Goal: Transaction & Acquisition: Purchase product/service

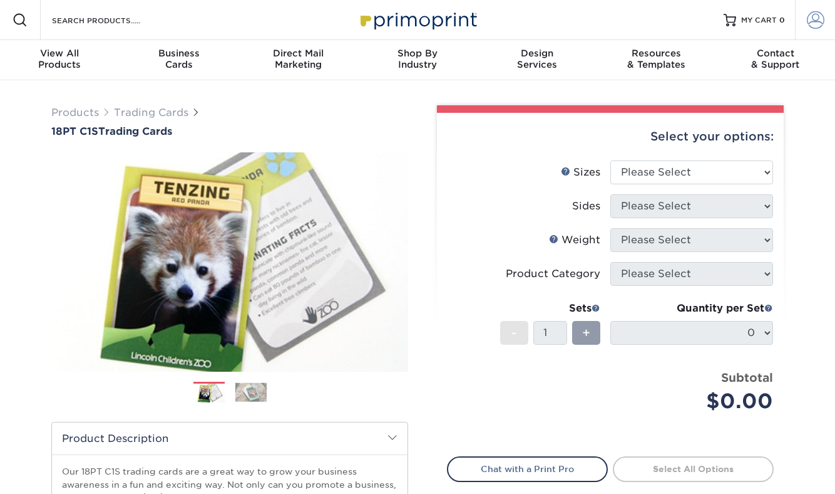
click at [825, 17] on link "Account" at bounding box center [815, 20] width 40 height 40
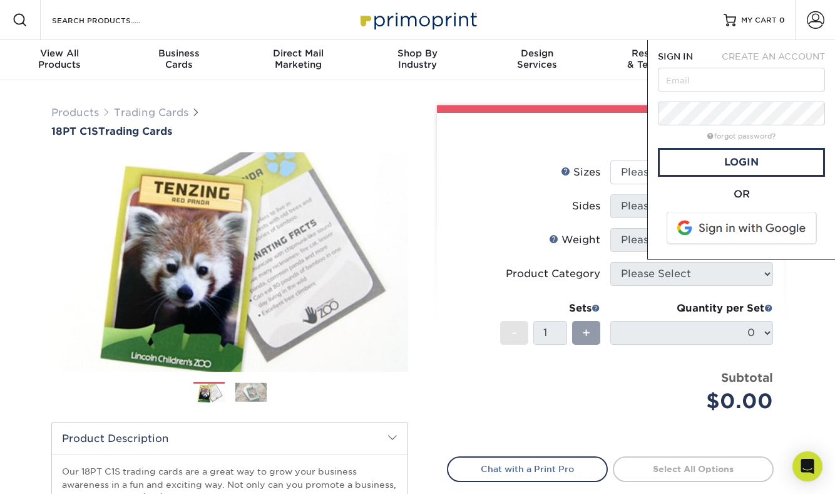
click at [768, 53] on span "CREATE AN ACCOUNT" at bounding box center [773, 56] width 103 height 10
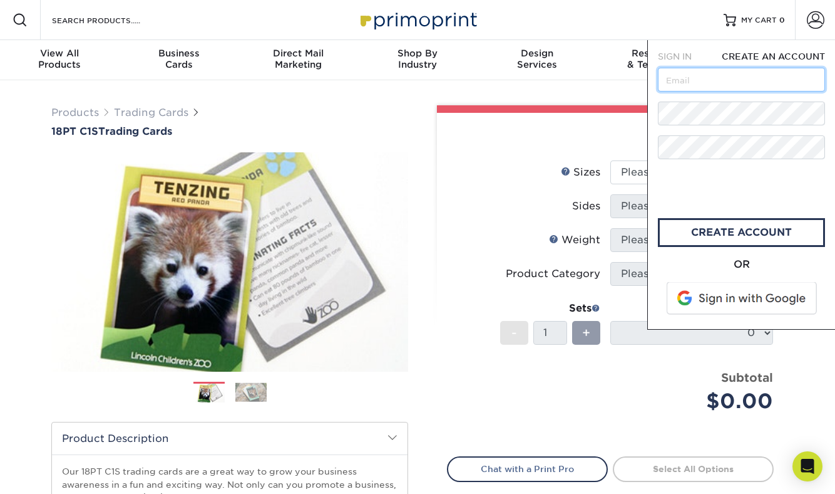
click at [713, 84] on input "text" at bounding box center [741, 80] width 167 height 24
type input "[EMAIL_ADDRESS][DOMAIN_NAME]"
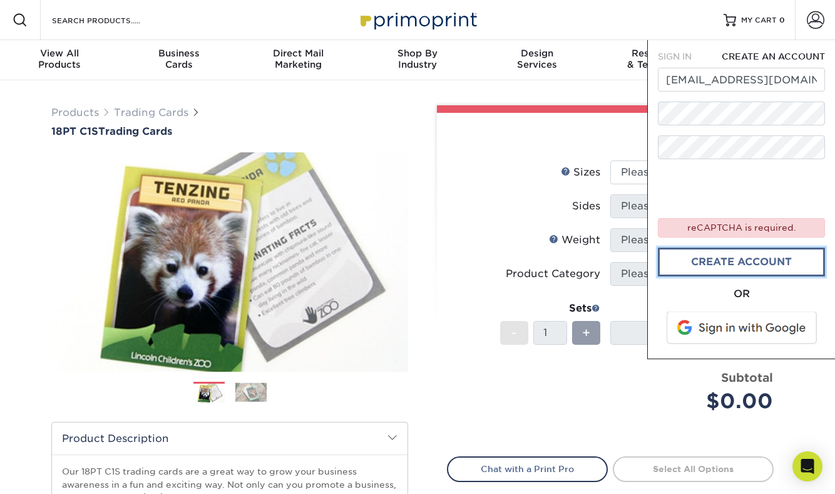
click at [707, 257] on link "create account" at bounding box center [741, 261] width 167 height 29
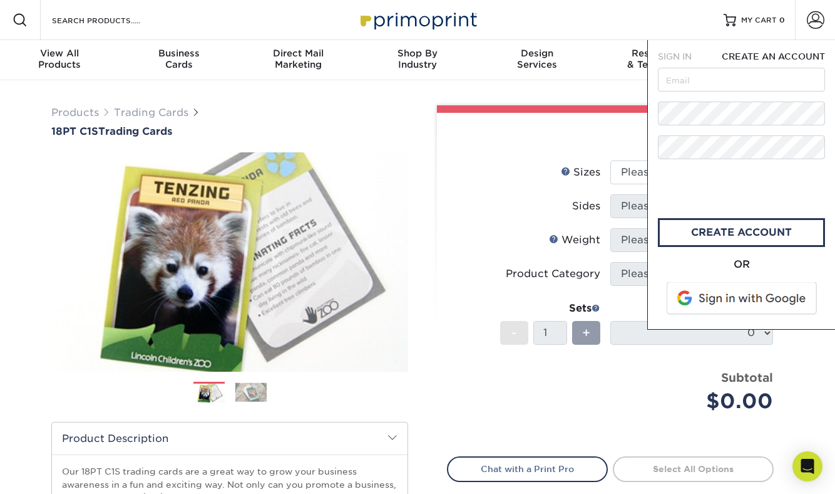
click at [534, 271] on div "Product Category" at bounding box center [553, 273] width 95 height 15
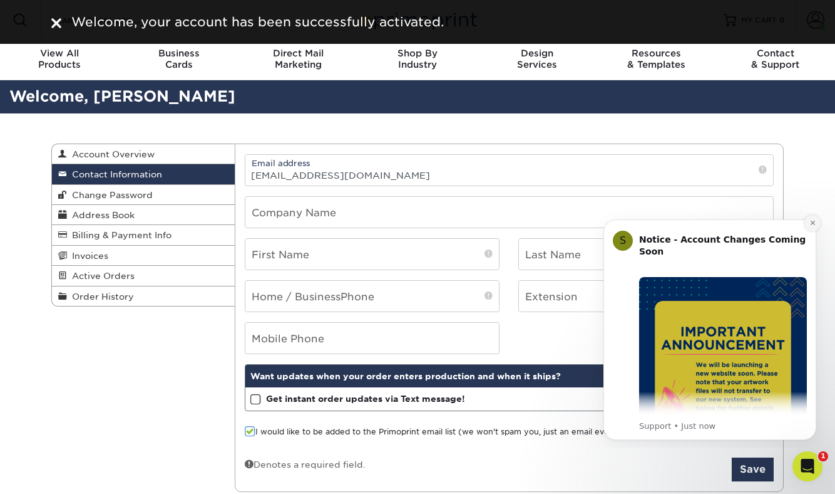
click at [812, 220] on icon "Dismiss notification" at bounding box center [813, 222] width 7 height 7
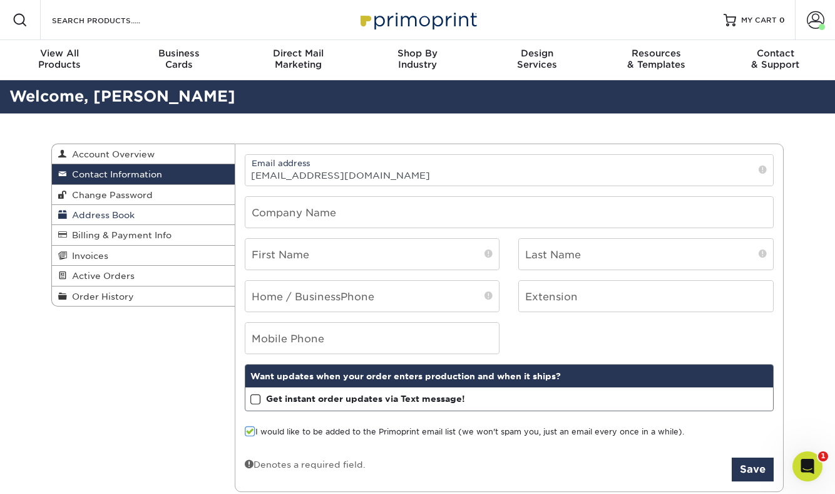
click at [122, 216] on span "Address Book" at bounding box center [101, 215] width 68 height 10
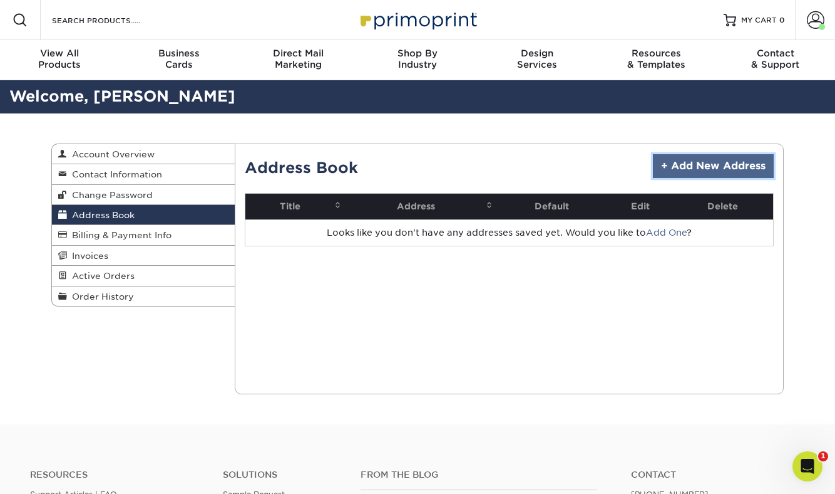
click at [676, 161] on link "+ Add New Address" at bounding box center [713, 166] width 121 height 24
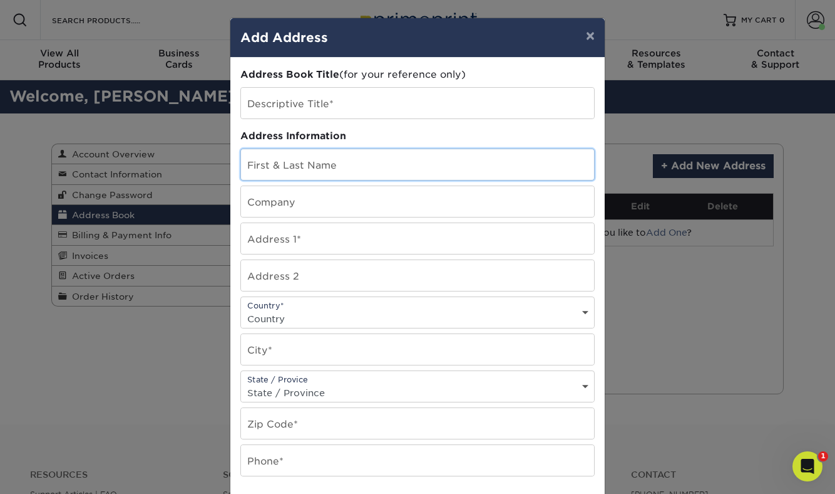
drag, startPoint x: 473, startPoint y: 172, endPoint x: 457, endPoint y: 135, distance: 40.7
click at [473, 170] on input "text" at bounding box center [417, 164] width 353 height 31
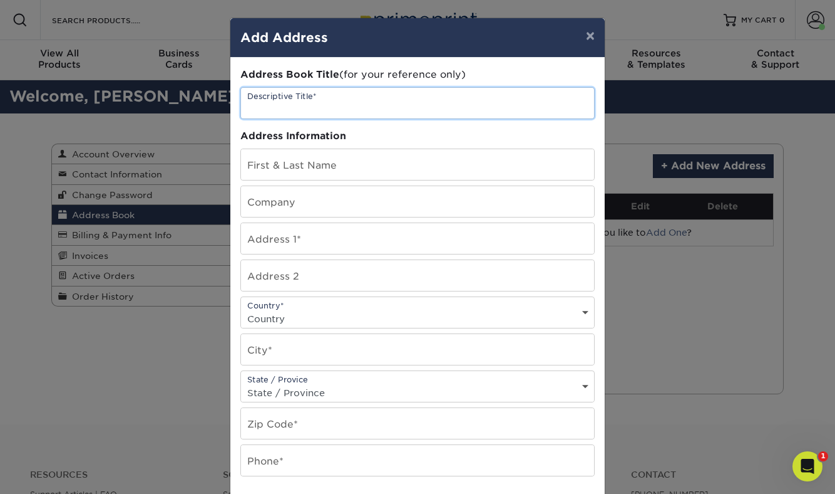
click at [445, 95] on input "text" at bounding box center [417, 103] width 353 height 31
type input "Vanda"
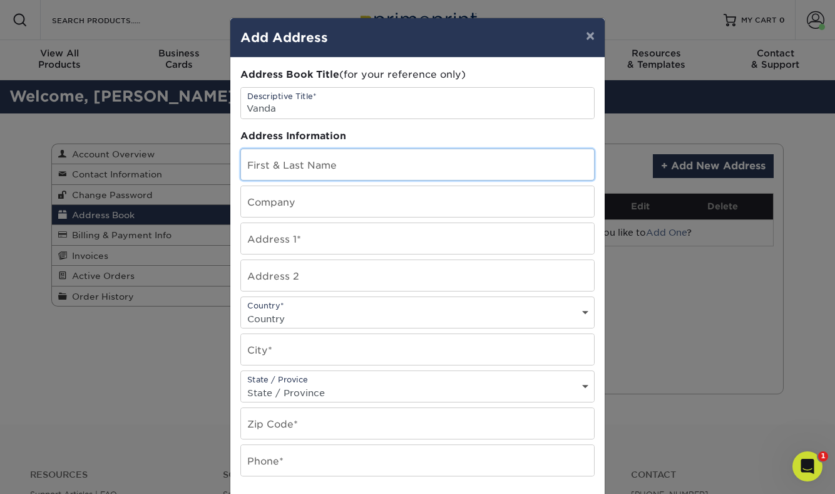
click at [394, 158] on input "text" at bounding box center [417, 164] width 353 height 31
type input "V"
type input "[PERSON_NAME]"
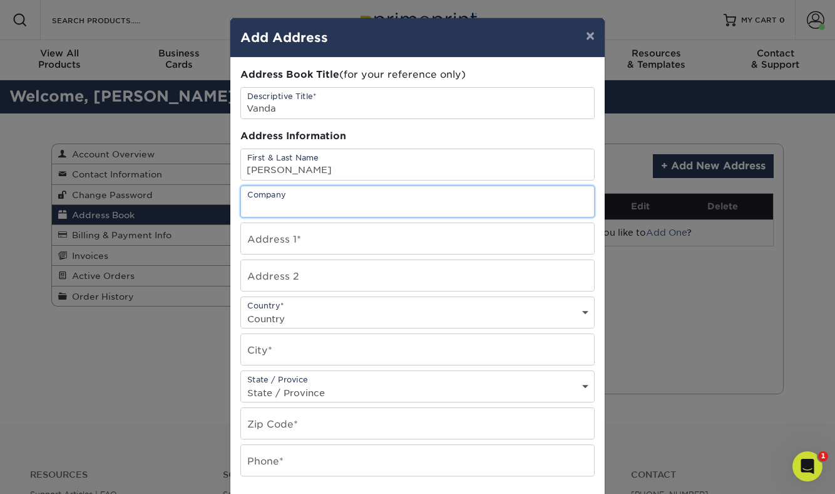
click at [312, 205] on input "text" at bounding box center [417, 201] width 353 height 31
type input "Vanda Pharmaceuticals"
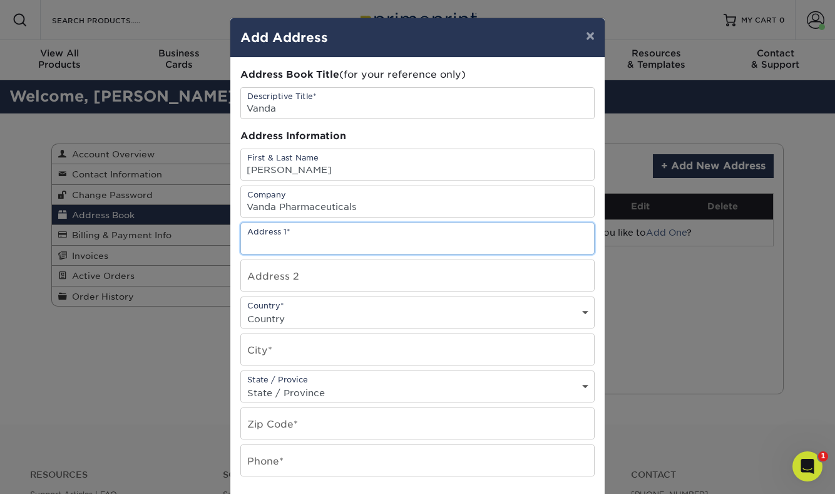
click at [281, 228] on input "text" at bounding box center [417, 238] width 353 height 31
type input "2200 Pennsylvania Ave NW"
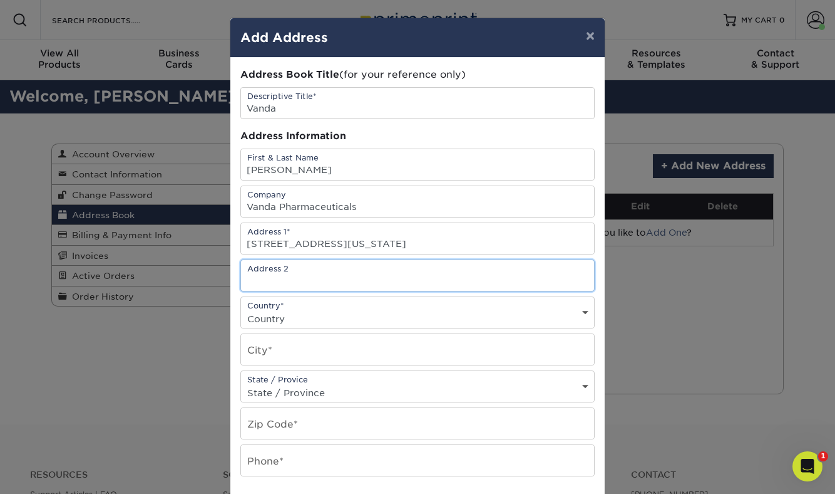
click at [276, 280] on input "text" at bounding box center [417, 275] width 353 height 31
type input "#300e"
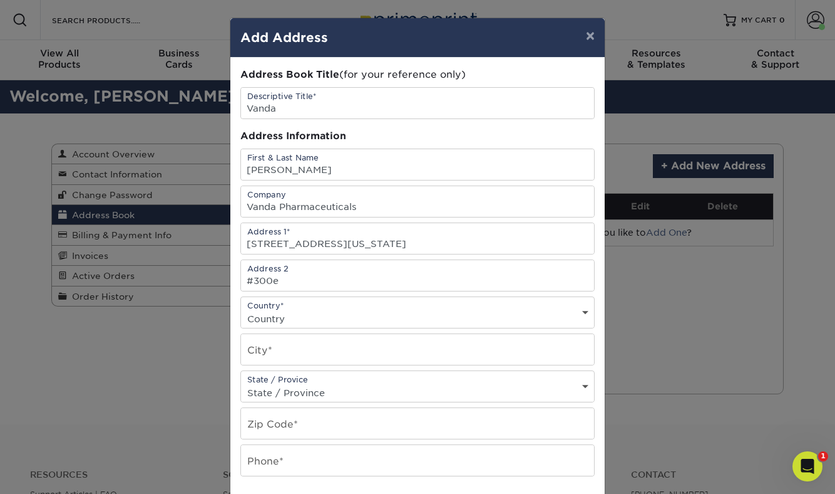
click at [326, 316] on select "Country United States Canada ----------------------------- Afghanistan Albania …" at bounding box center [417, 318] width 353 height 18
select select "US"
click at [241, 309] on select "Country United States Canada ----------------------------- Afghanistan Albania …" at bounding box center [417, 318] width 353 height 18
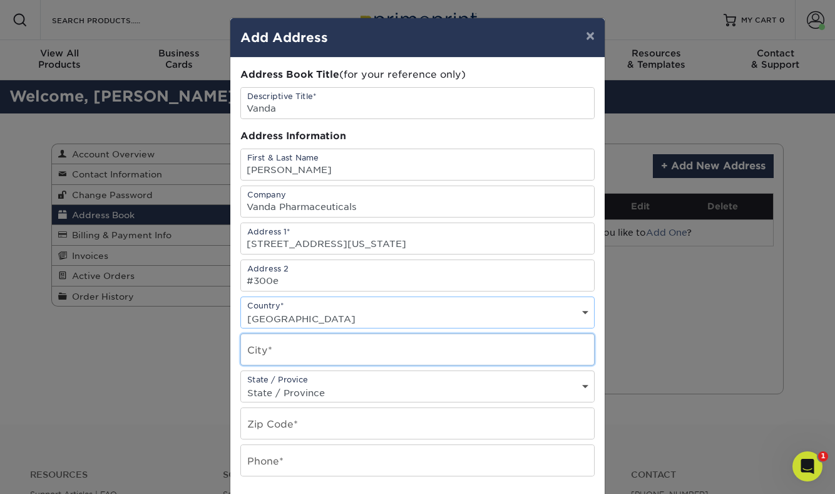
click at [310, 344] on input "text" at bounding box center [417, 349] width 353 height 31
type input "Washington, DC"
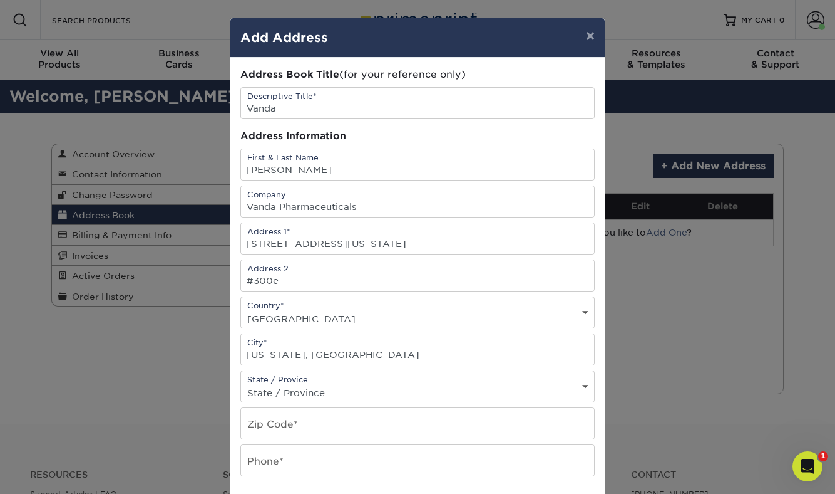
click at [317, 386] on select "State / Province Alabama Alaska Arizona Arkansas California Colorado Connecticu…" at bounding box center [417, 392] width 353 height 18
select select "DC"
click at [241, 383] on select "State / Province Alabama Alaska Arizona Arkansas California Colorado Connecticu…" at bounding box center [417, 392] width 353 height 18
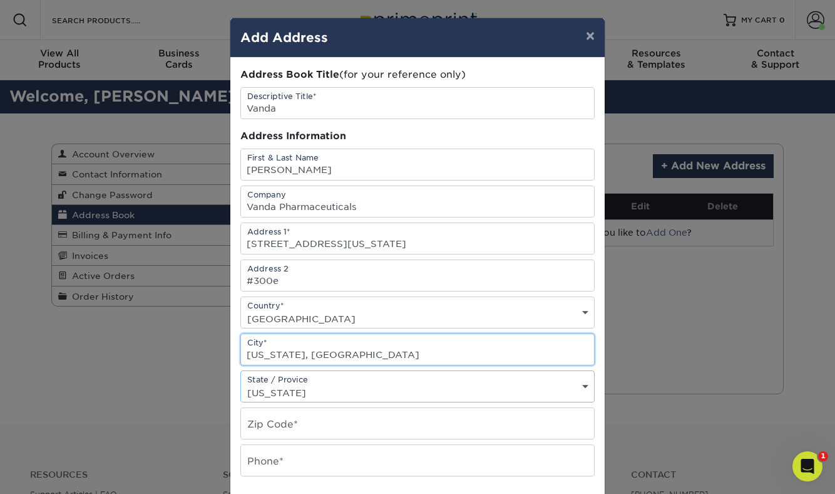
click at [333, 354] on input "Washington, DC" at bounding box center [417, 349] width 353 height 31
type input "Washington"
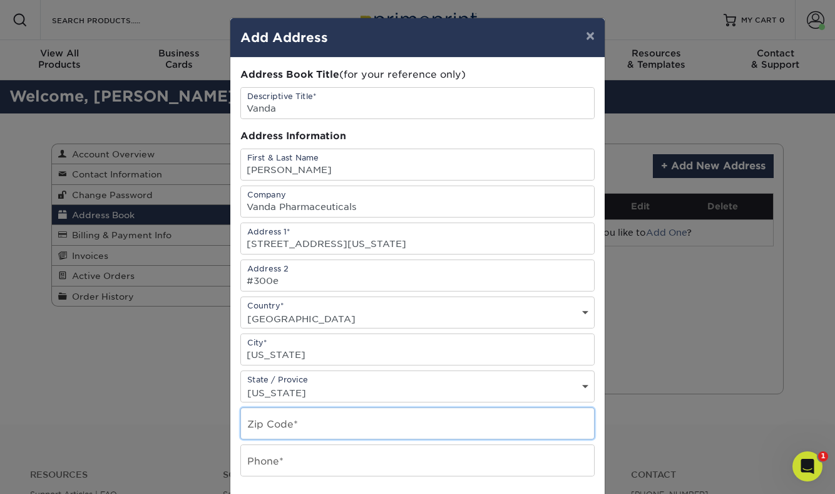
click at [323, 428] on input "text" at bounding box center [417, 423] width 353 height 31
type input "20037"
click at [339, 455] on input "text" at bounding box center [417, 460] width 353 height 31
type input "5133177046"
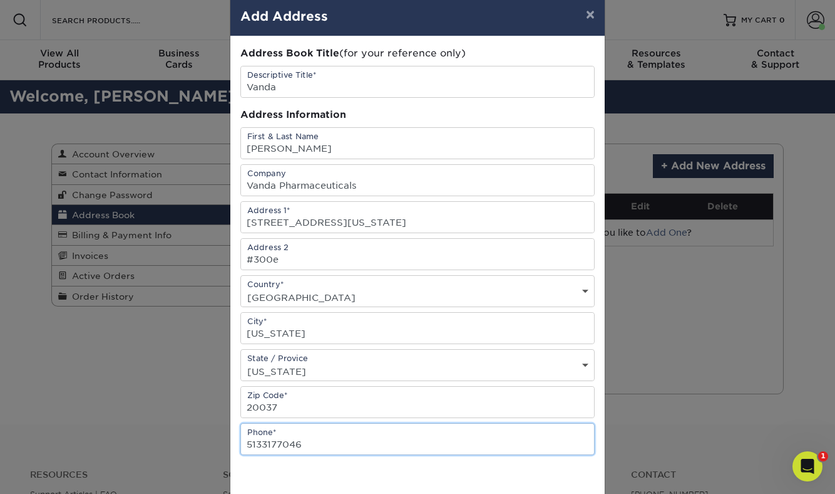
scroll to position [187, 0]
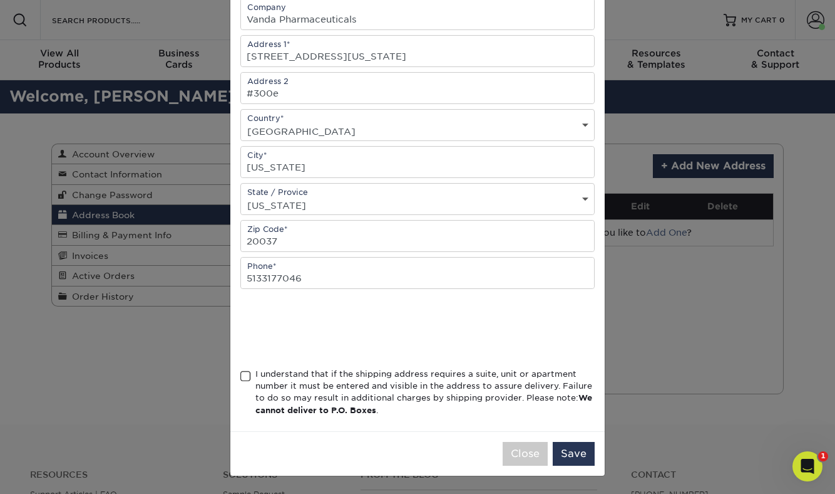
click at [247, 372] on span at bounding box center [245, 376] width 11 height 12
click at [0, 0] on input "I understand that if the shipping address requires a suite, unit or apartment n…" at bounding box center [0, 0] width 0 height 0
click at [572, 461] on button "Save" at bounding box center [574, 454] width 42 height 24
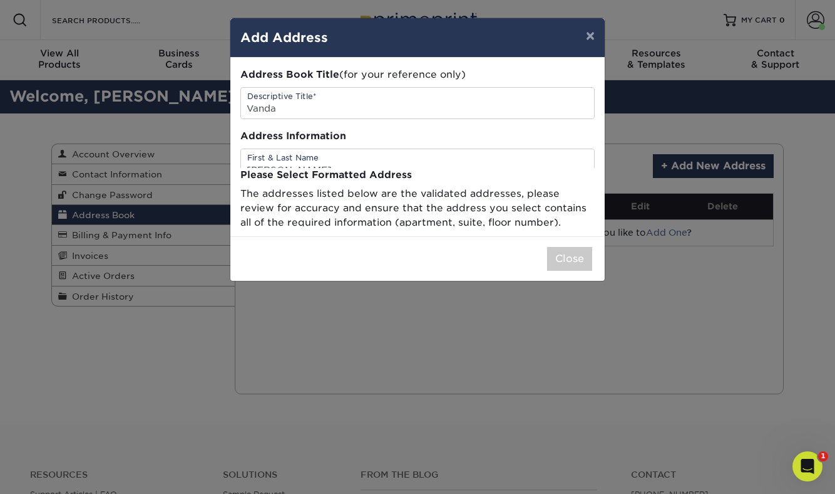
scroll to position [0, 0]
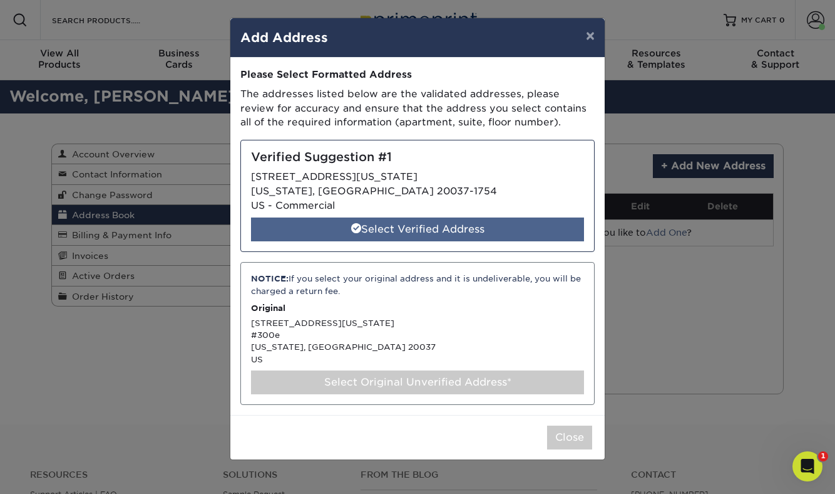
click at [508, 226] on div "Select Verified Address" at bounding box center [417, 229] width 333 height 24
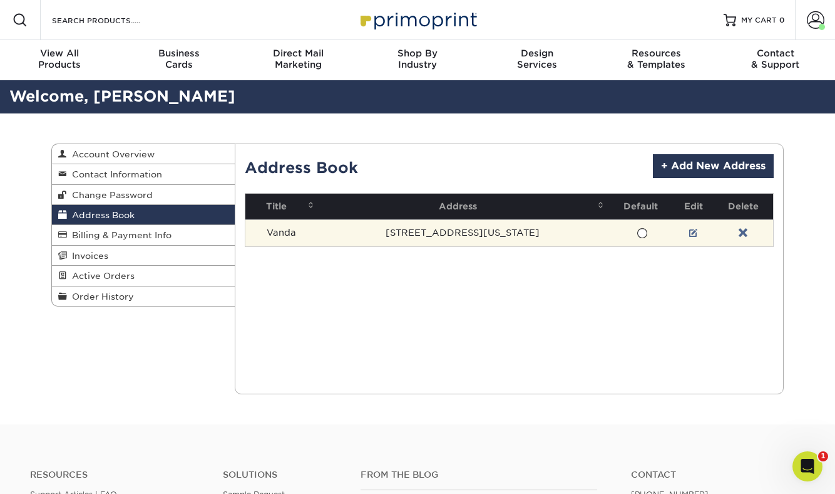
click at [686, 230] on td at bounding box center [694, 232] width 39 height 27
click at [693, 230] on link at bounding box center [694, 233] width 9 height 10
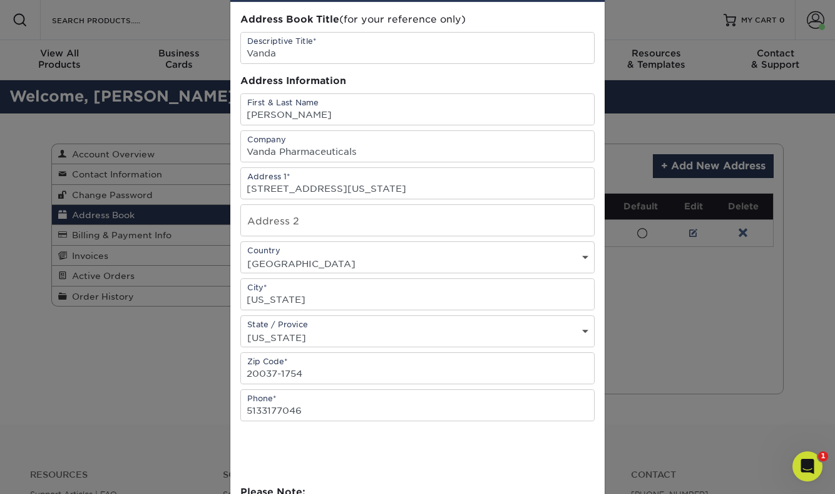
scroll to position [62, 0]
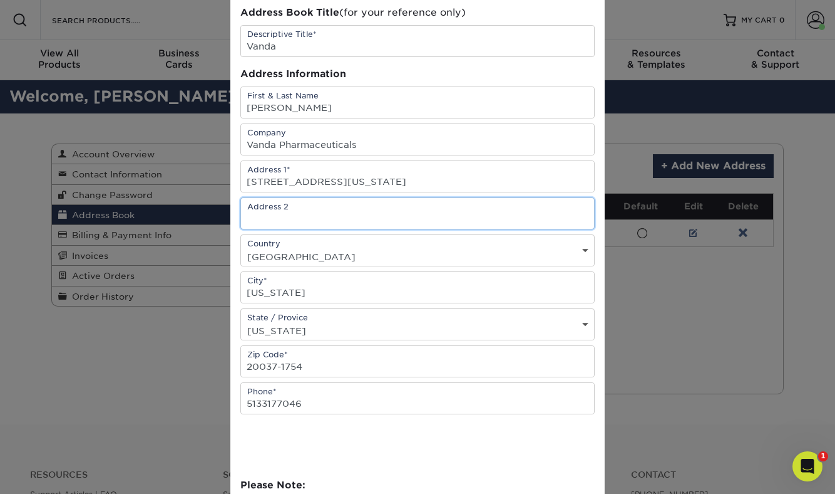
click at [332, 218] on input "text" at bounding box center [417, 213] width 353 height 31
type input "#300e"
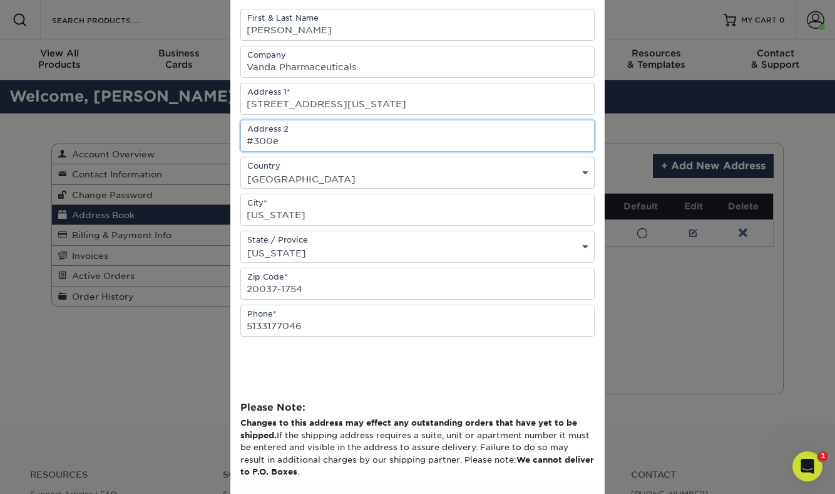
scroll to position [196, 0]
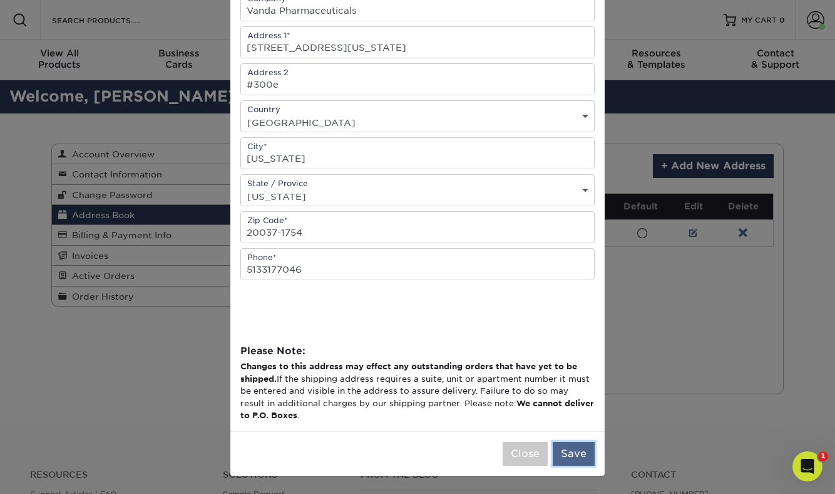
click at [575, 445] on button "Save" at bounding box center [574, 454] width 42 height 24
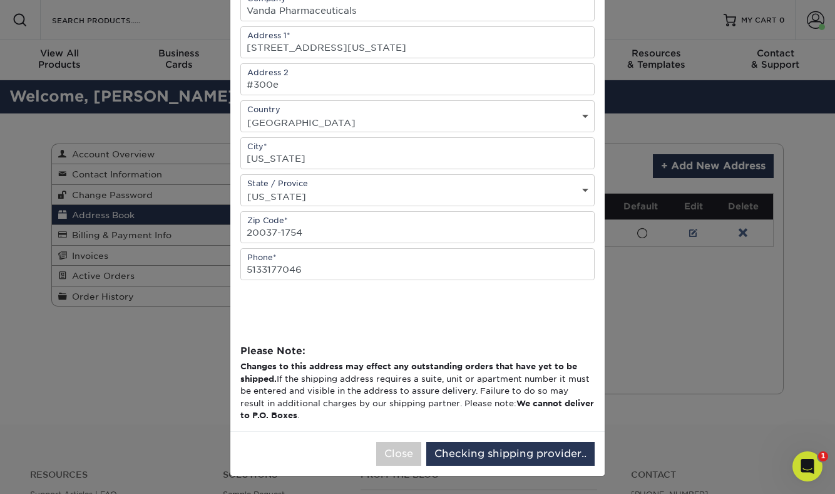
scroll to position [0, 0]
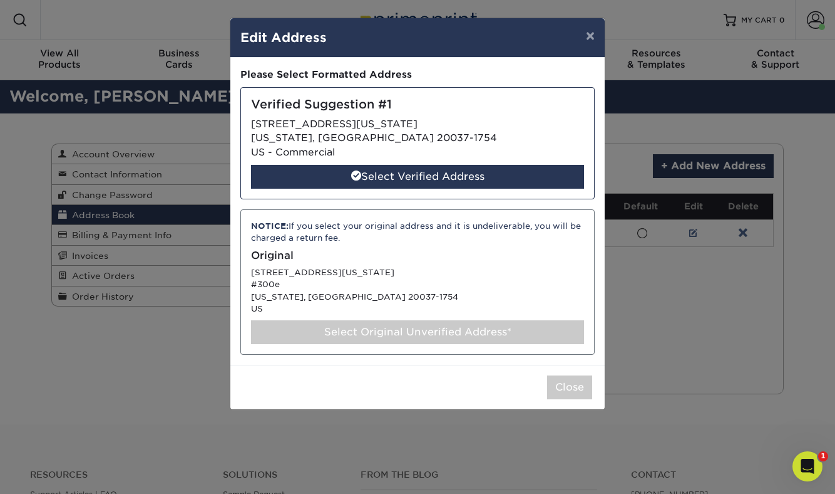
click at [500, 336] on div "Select Original Unverified Address*" at bounding box center [417, 332] width 333 height 24
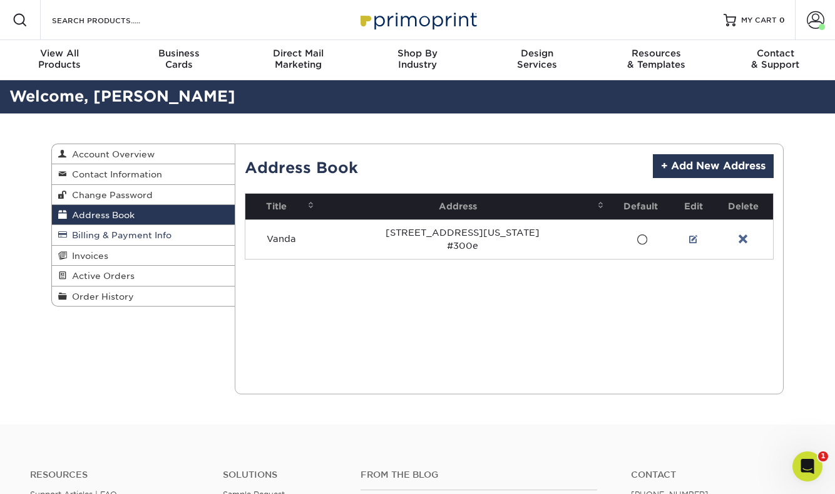
click at [166, 232] on span "Billing & Payment Info" at bounding box center [119, 235] width 105 height 10
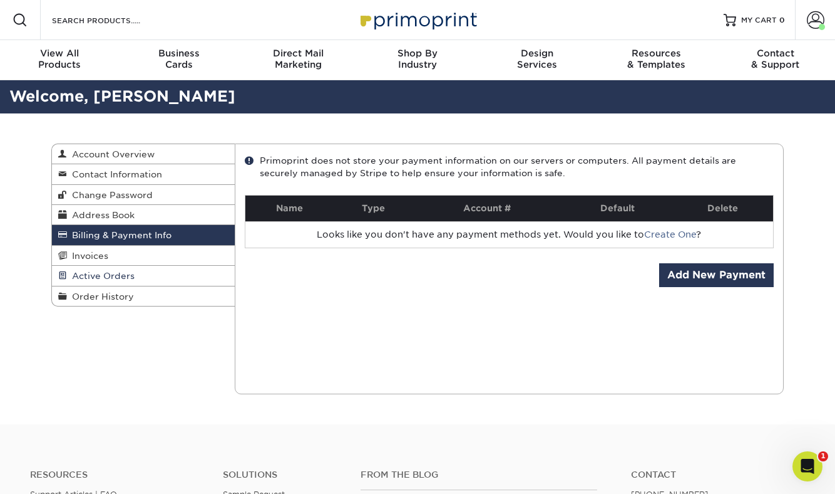
click at [123, 278] on span "Active Orders" at bounding box center [101, 276] width 68 height 10
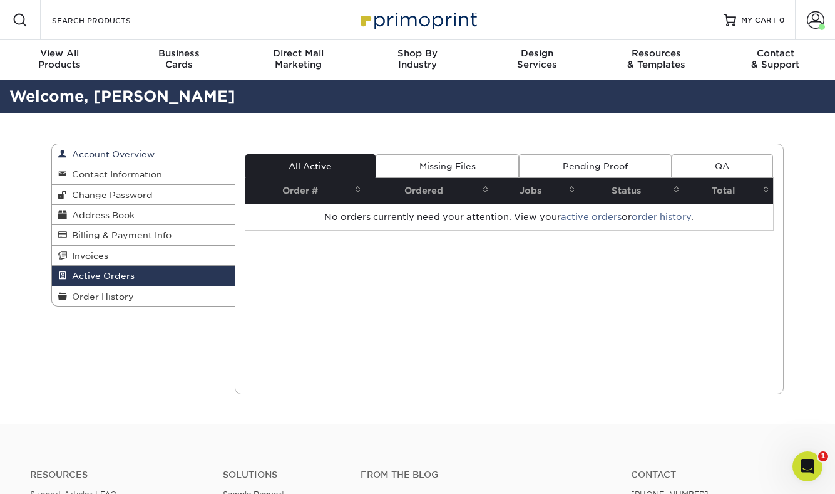
click at [139, 152] on span "Account Overview" at bounding box center [111, 154] width 88 height 10
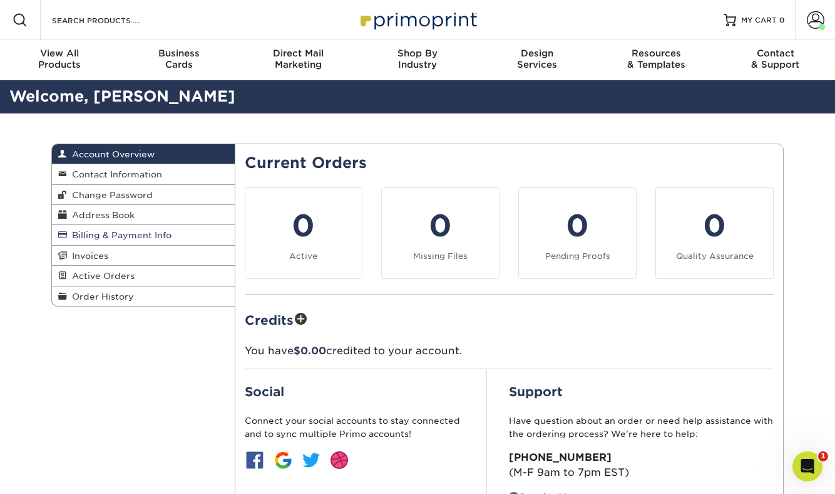
click at [160, 232] on span "Billing & Payment Info" at bounding box center [119, 235] width 105 height 10
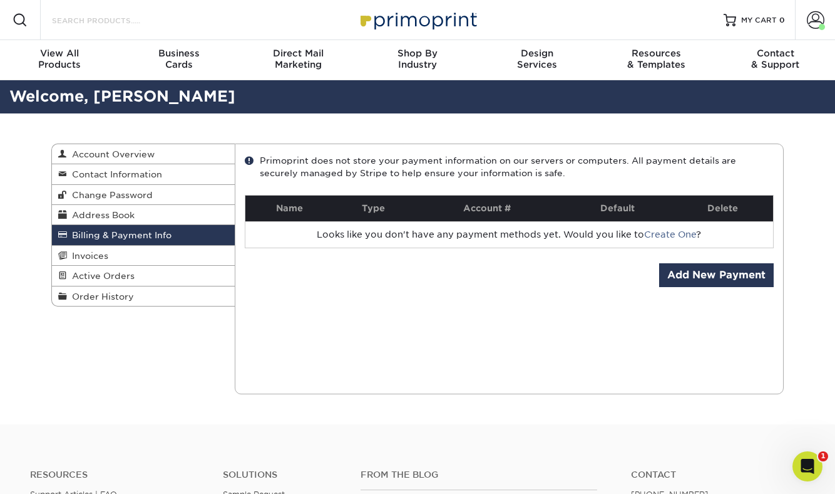
click at [147, 22] on input "Search Products" at bounding box center [112, 20] width 122 height 15
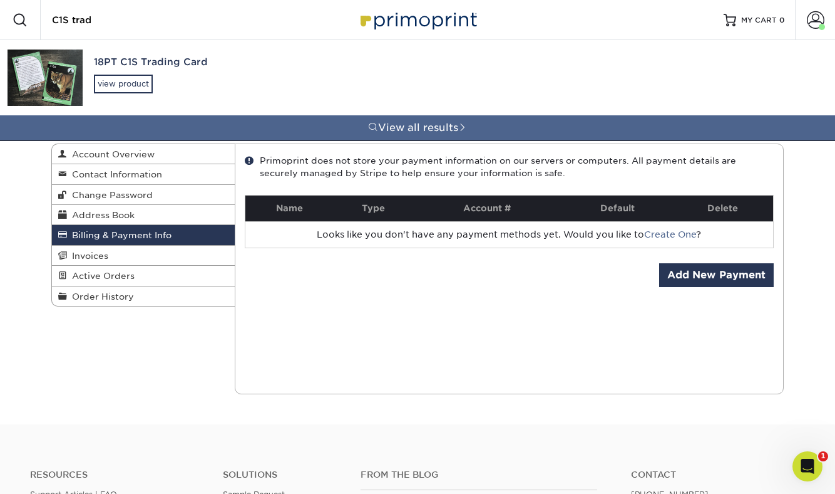
type input "C1S trad"
click at [165, 67] on div "18PT C1S Trading Card" at bounding box center [179, 62] width 170 height 14
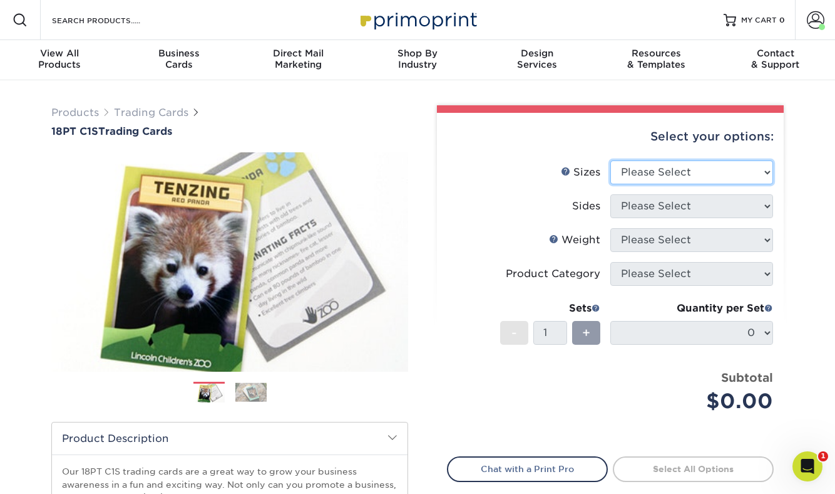
click at [642, 177] on select "Please Select 2.5" x 3.5"" at bounding box center [692, 172] width 163 height 24
select select "2.50x3.50"
click at [611, 160] on select "Please Select 2.5" x 3.5"" at bounding box center [692, 172] width 163 height 24
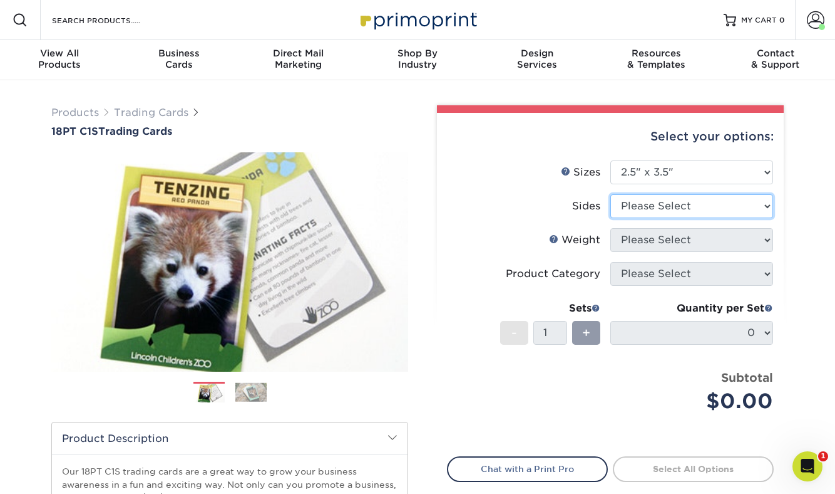
click at [646, 205] on select "Please Select Print Both Sides Print Front Only" at bounding box center [692, 206] width 163 height 24
select select "13abbda7-1d64-4f25-8bb2-c179b224825d"
click at [611, 194] on select "Please Select Print Both Sides Print Front Only" at bounding box center [692, 206] width 163 height 24
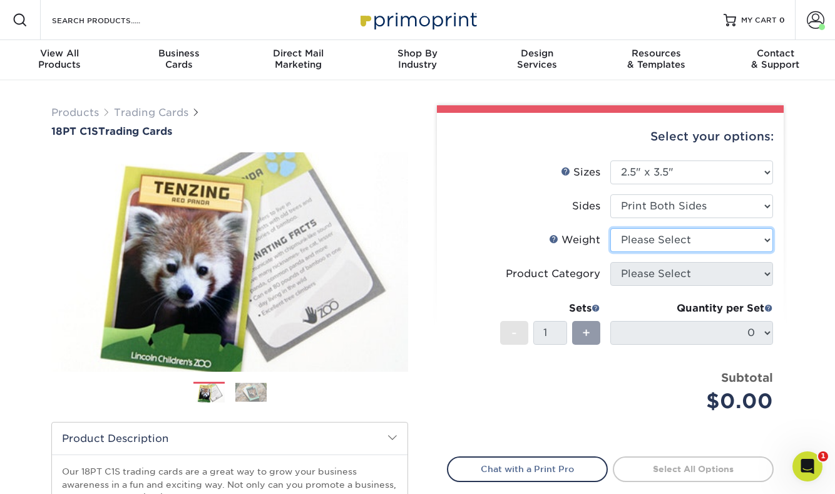
click at [672, 240] on select "Please Select 18PT C1S" at bounding box center [692, 240] width 163 height 24
select select "18PTC1S"
click at [611, 228] on select "Please Select 18PT C1S" at bounding box center [692, 240] width 163 height 24
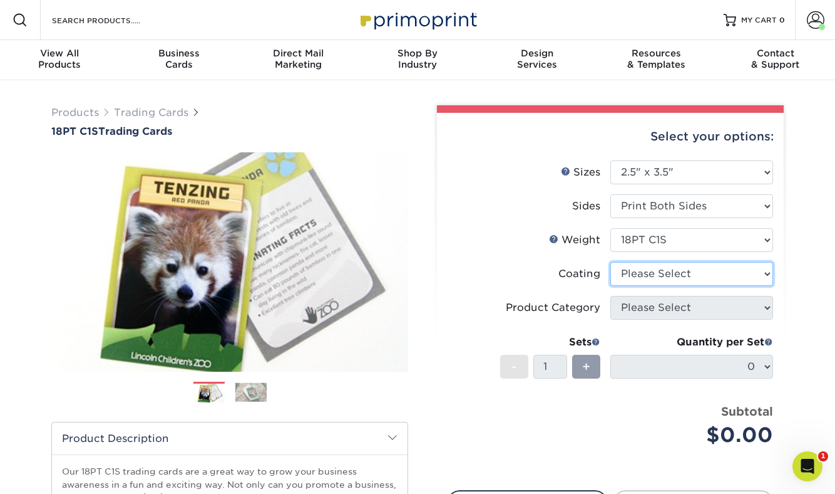
click at [661, 277] on select at bounding box center [692, 274] width 163 height 24
select select "1e8116af-acfc-44b1-83dc-8181aa338834"
click at [611, 262] on select at bounding box center [692, 274] width 163 height 24
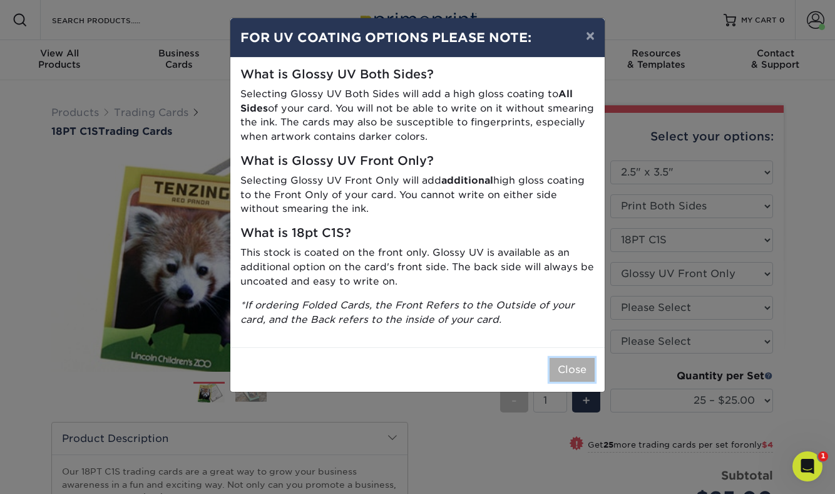
click at [577, 361] on button "Close" at bounding box center [572, 370] width 45 height 24
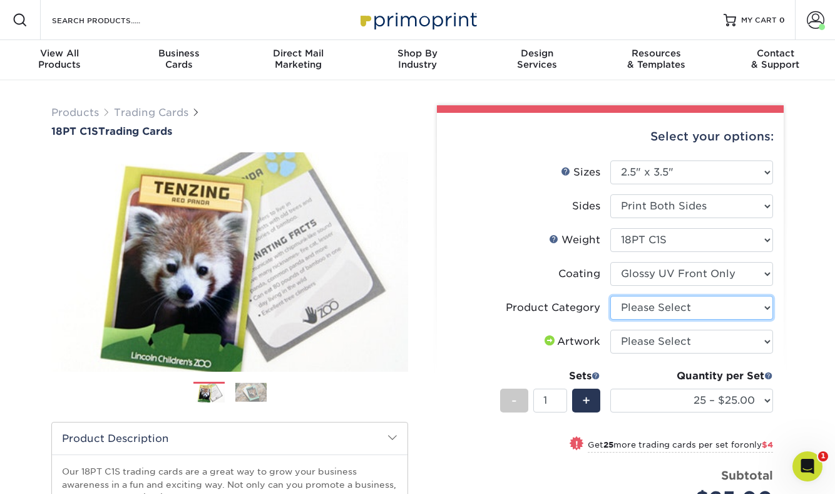
click at [668, 319] on select "Please Select Trading Cards" at bounding box center [692, 308] width 163 height 24
select select "c2f9bce9-36c2-409d-b101-c29d9d031e18"
click at [611, 296] on select "Please Select Trading Cards" at bounding box center [692, 308] width 163 height 24
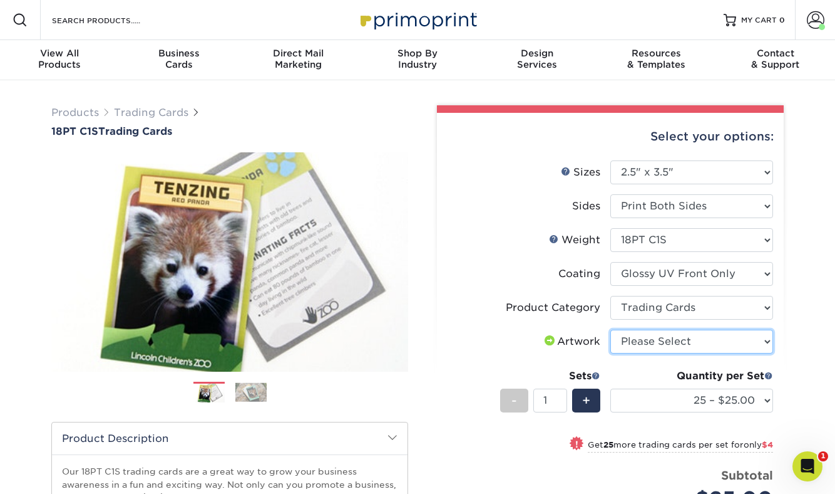
click at [672, 348] on select "Please Select I will upload files I need a design - $100" at bounding box center [692, 341] width 163 height 24
select select "upload"
click at [611, 329] on select "Please Select I will upload files I need a design - $100" at bounding box center [692, 341] width 163 height 24
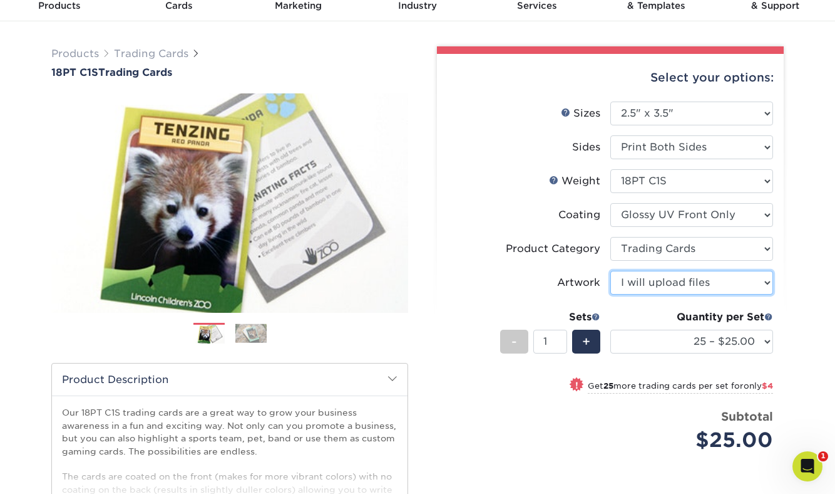
scroll to position [76, 0]
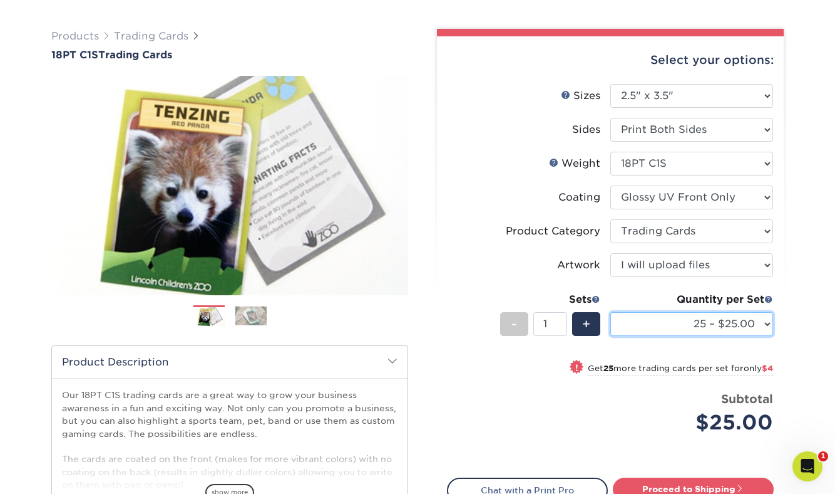
click at [748, 318] on select "25 – $25.00 50 – $29.00 75 – $37.00 100 – $41.00 250 – $48.00 500 – $58.00 1000…" at bounding box center [692, 324] width 163 height 24
select select "500 – $58.00"
click at [611, 312] on select "25 – $25.00 50 – $29.00 75 – $37.00 100 – $41.00 250 – $48.00 500 – $58.00 1000…" at bounding box center [692, 324] width 163 height 24
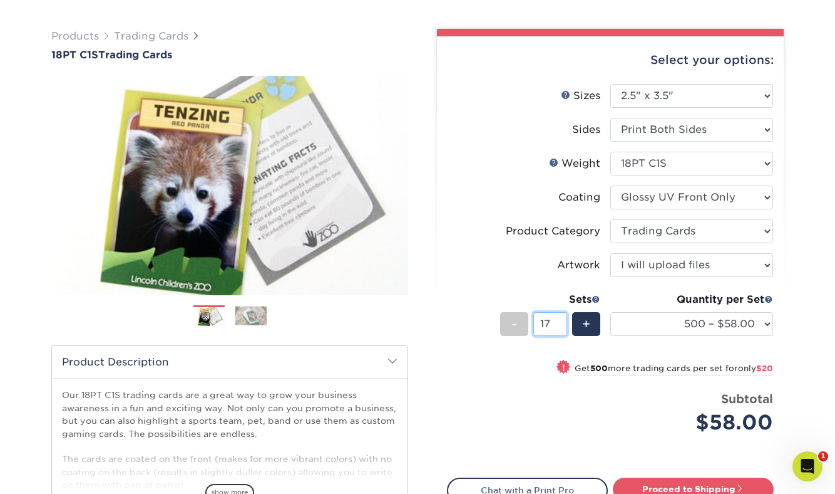
click at [561, 320] on input "17" at bounding box center [550, 324] width 33 height 24
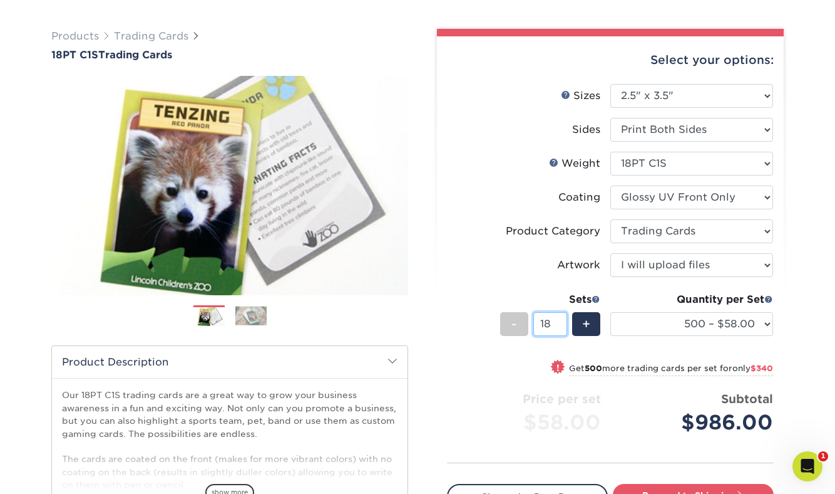
click at [561, 320] on input "18" at bounding box center [550, 324] width 33 height 24
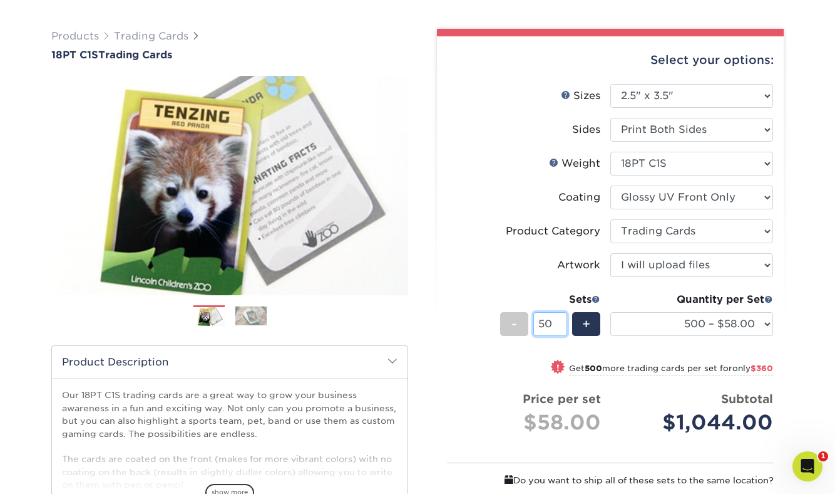
click at [561, 321] on input "50" at bounding box center [550, 324] width 33 height 24
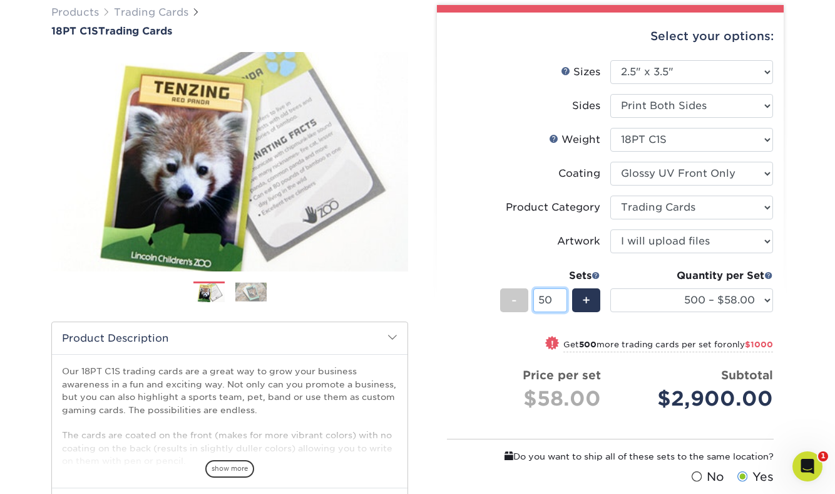
scroll to position [112, 0]
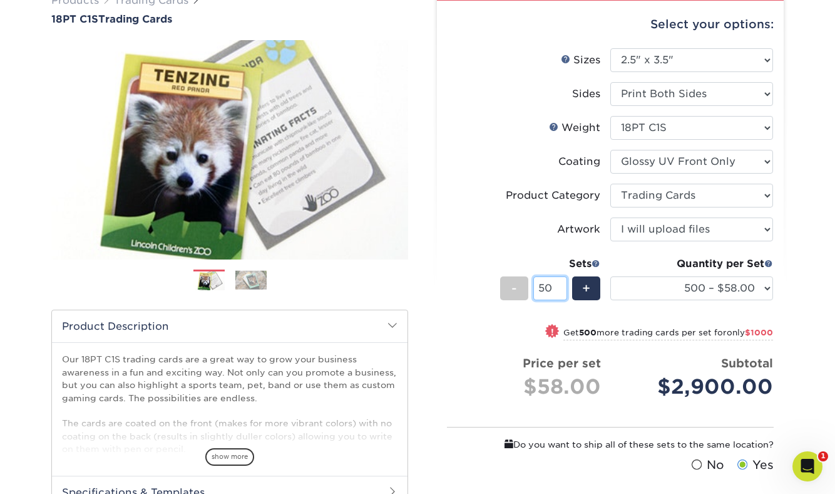
click at [561, 285] on input "50" at bounding box center [550, 288] width 33 height 24
type input "1"
type input "50"
click at [522, 248] on li "Artwork Please Select I will upload files I need a design - $100" at bounding box center [611, 234] width 326 height 34
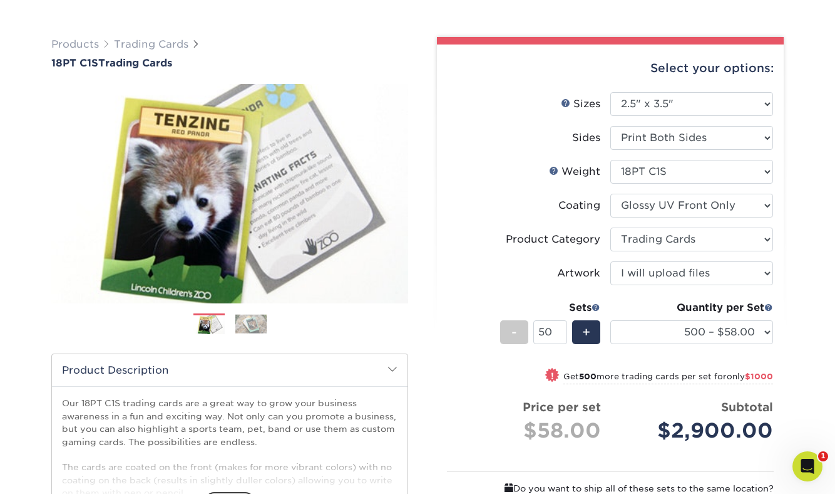
scroll to position [156, 0]
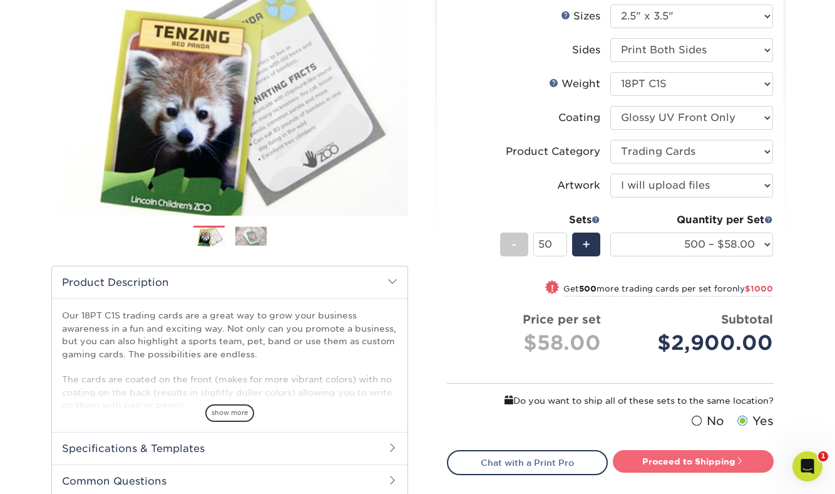
click at [666, 460] on link "Proceed to Shipping" at bounding box center [693, 461] width 161 height 23
type input "Set 1"
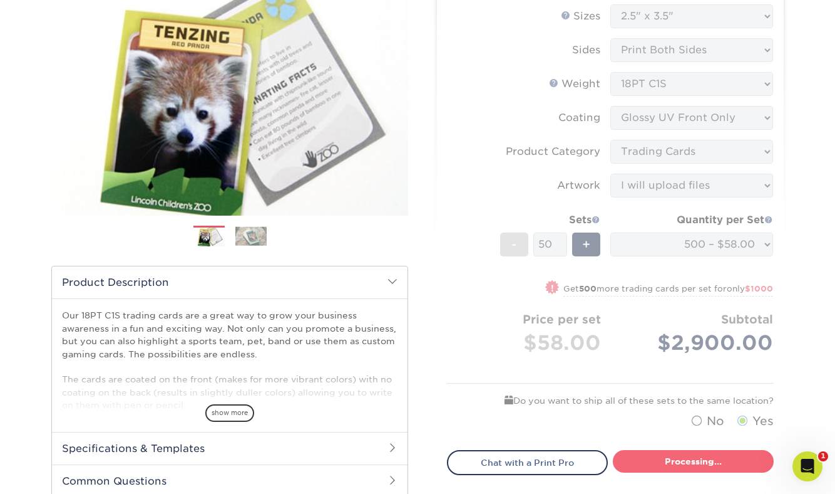
select select "83486e31-025a-419b-9d13-e628b4ff6c11"
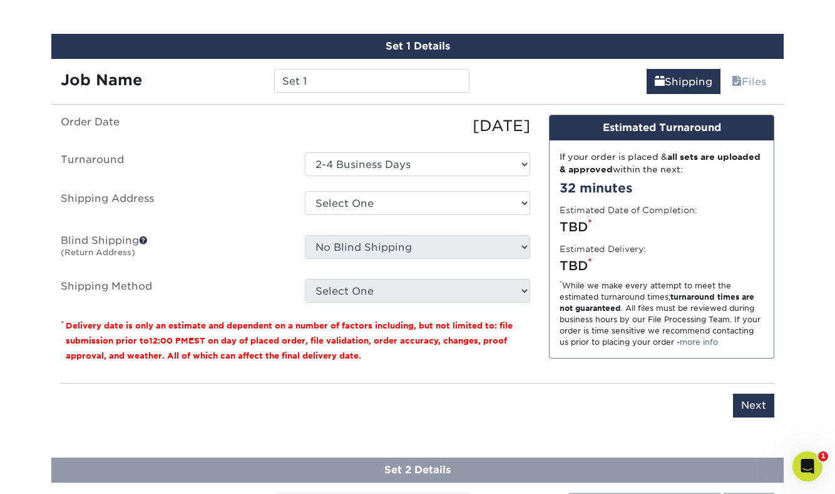
scroll to position [714, 0]
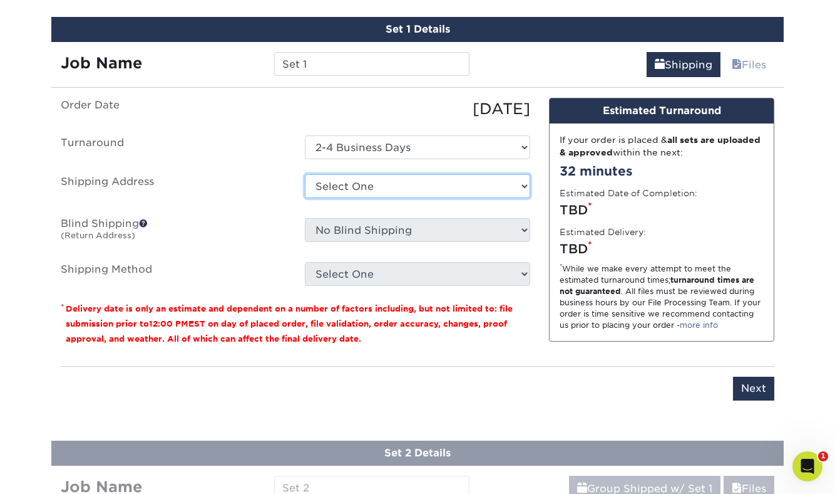
click at [508, 194] on select "Select One Vanda + Add New Address" at bounding box center [417, 186] width 225 height 24
select select "286032"
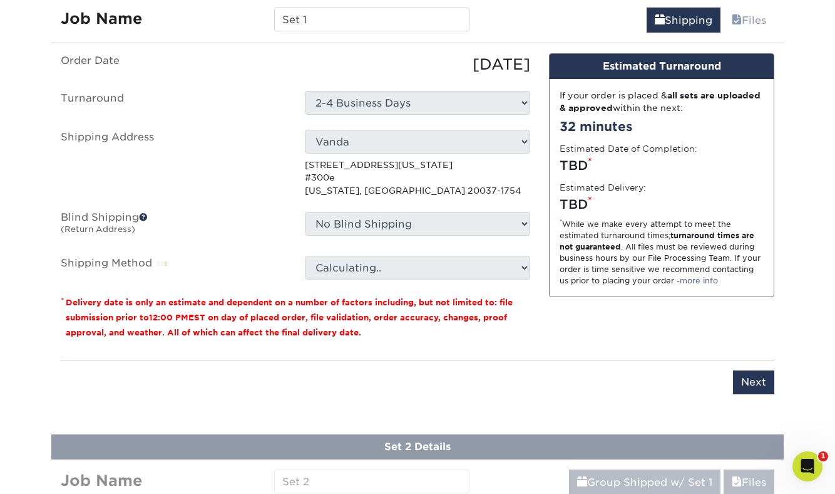
scroll to position [780, 0]
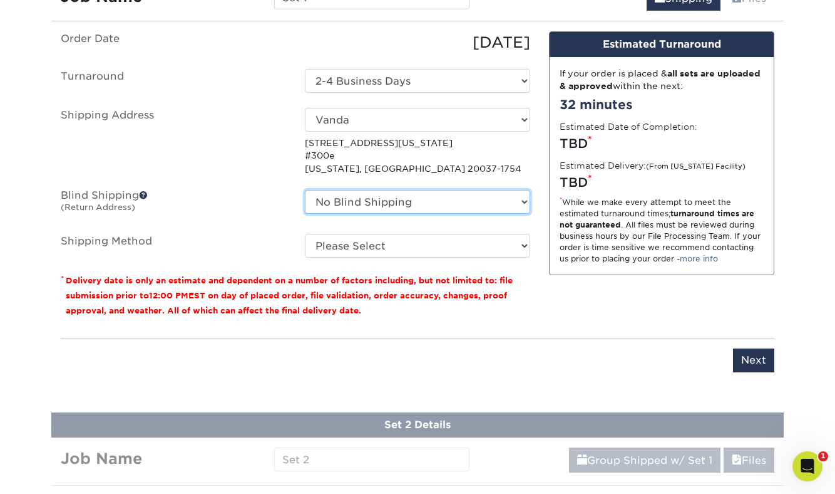
click at [494, 211] on select "No Blind Shipping Vanda + Add New Address" at bounding box center [417, 202] width 225 height 24
select select "286032"
click at [305, 190] on select "No Blind Shipping Vanda + Add New Address" at bounding box center [417, 202] width 225 height 24
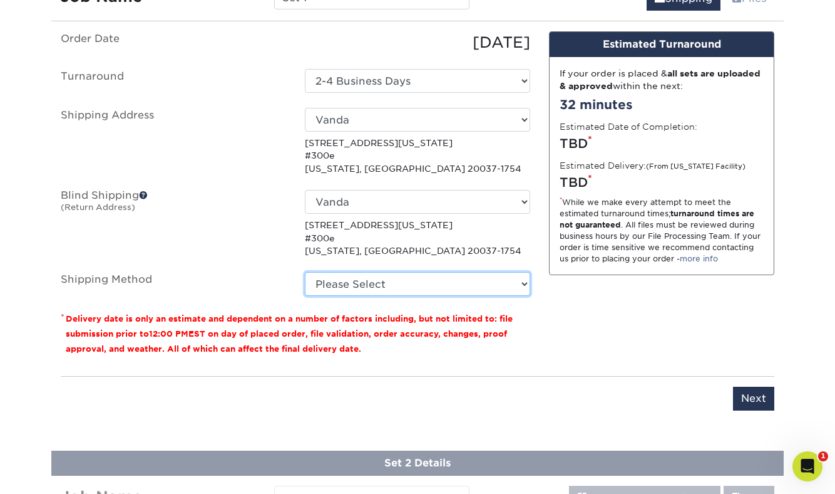
click at [493, 277] on select "Please Select Ground Shipping (+$50.75) 3 Day Shipping Service (+$85.52) 2 Day …" at bounding box center [417, 284] width 225 height 24
select select "02"
click at [305, 272] on select "Please Select Ground Shipping (+$50.75) 3 Day Shipping Service (+$85.52) 2 Day …" at bounding box center [417, 284] width 225 height 24
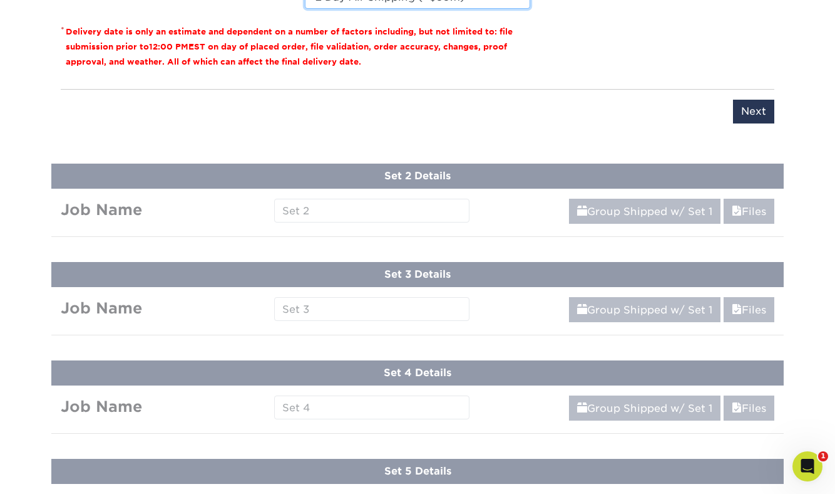
scroll to position [1048, 0]
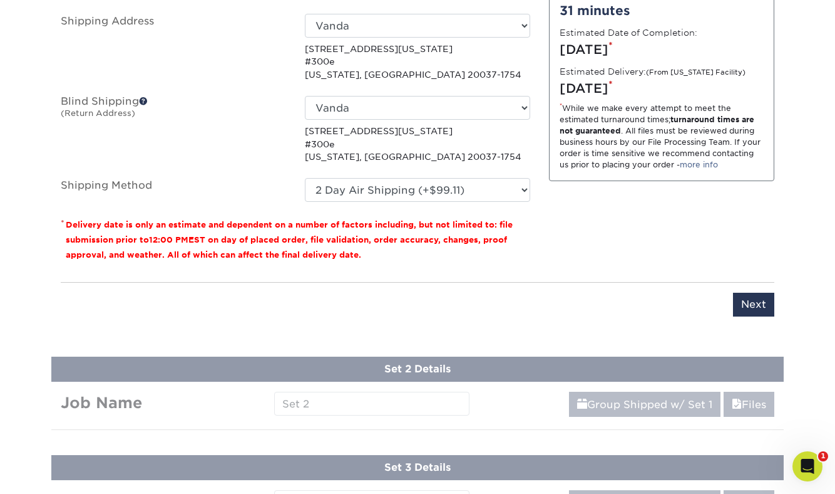
scroll to position [885, 0]
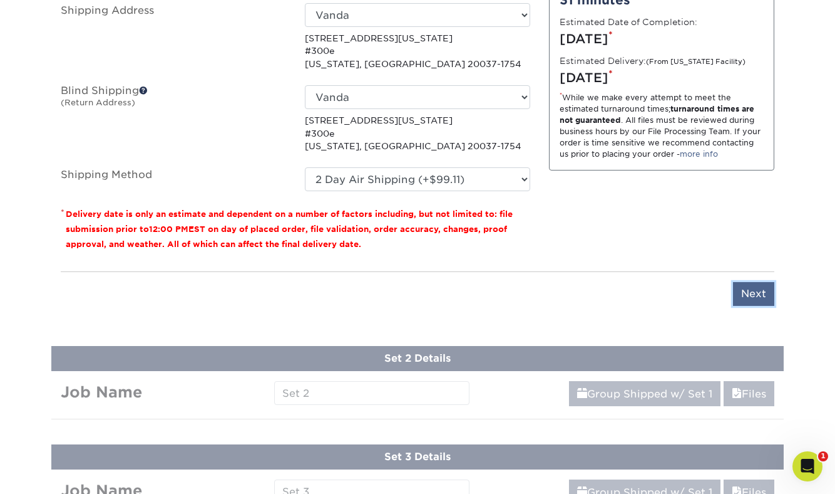
click at [739, 292] on input "Next" at bounding box center [753, 294] width 41 height 24
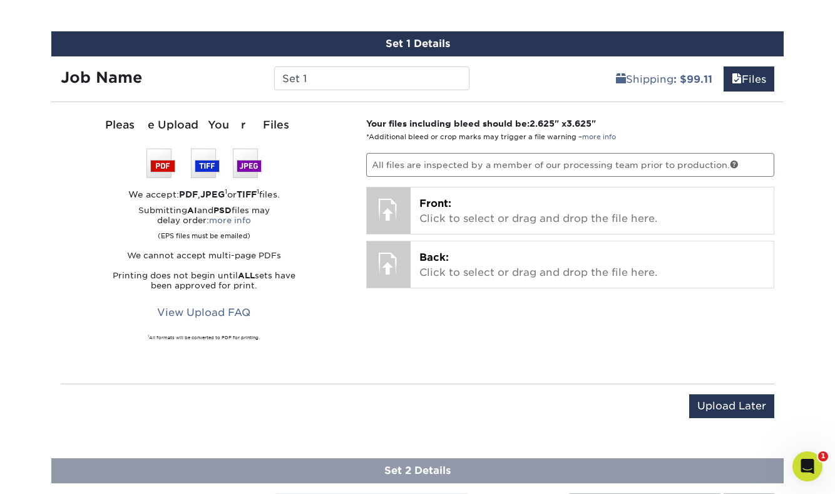
scroll to position [701, 0]
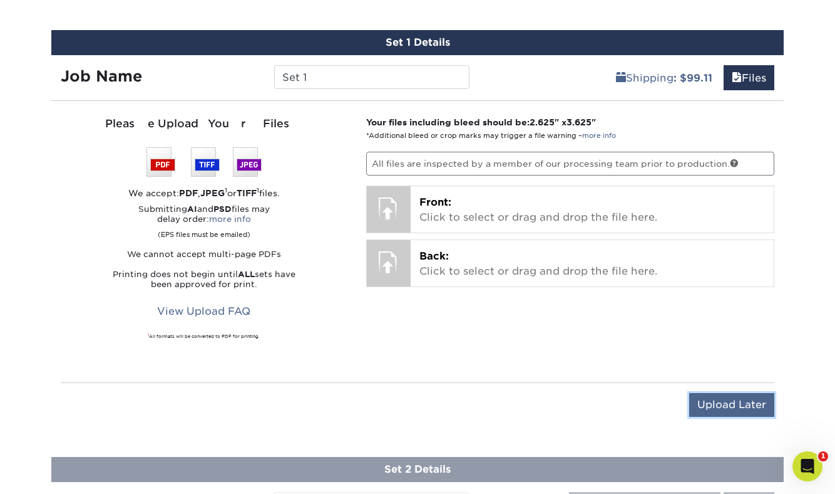
click at [740, 406] on input "Upload Later" at bounding box center [732, 405] width 85 height 24
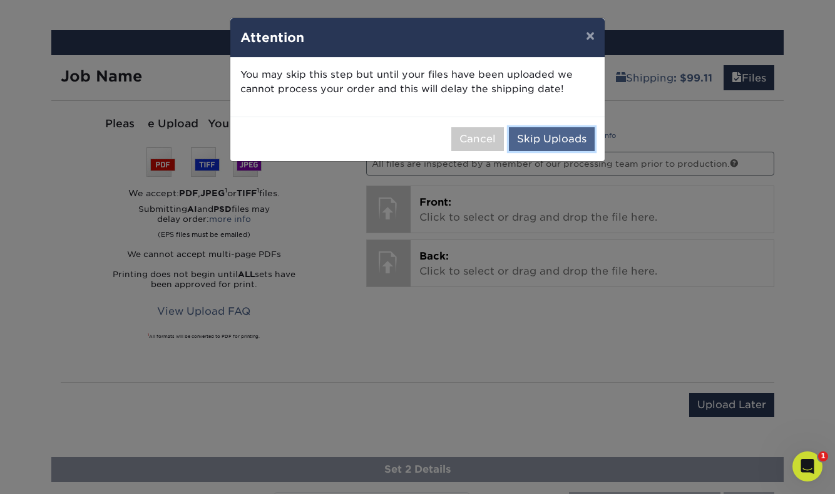
click at [582, 135] on button "Skip Uploads" at bounding box center [552, 139] width 86 height 24
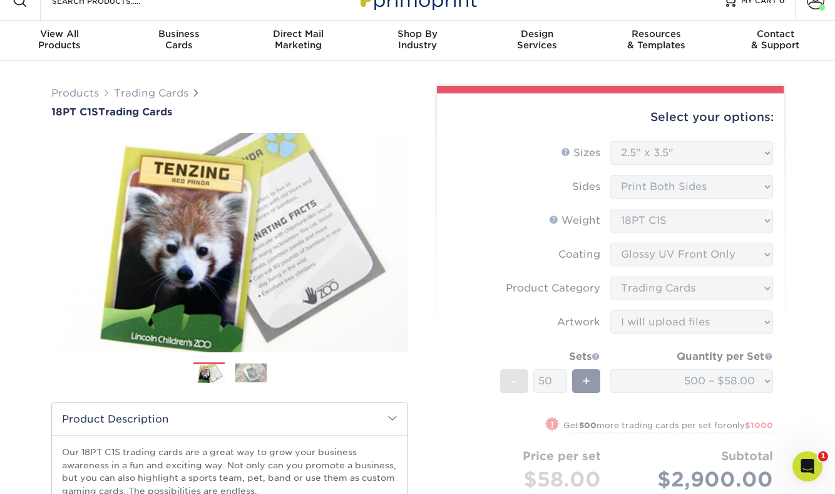
scroll to position [0, 0]
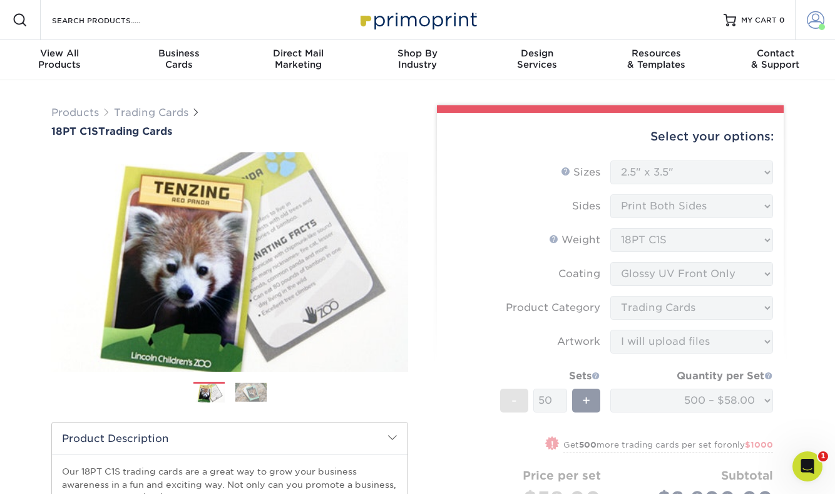
click at [820, 22] on span at bounding box center [816, 20] width 18 height 18
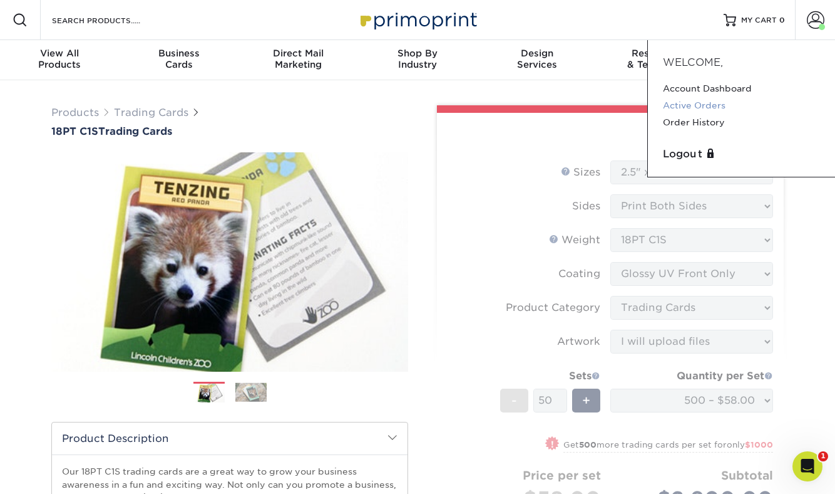
click at [716, 108] on link "Active Orders" at bounding box center [741, 105] width 157 height 17
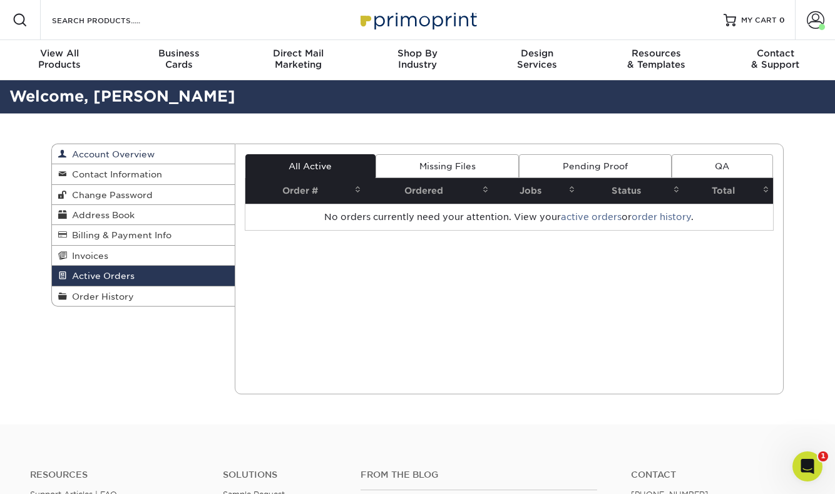
click at [154, 156] on span "Account Overview" at bounding box center [111, 154] width 88 height 10
